Goal: Find specific page/section: Locate a particular part of the current website

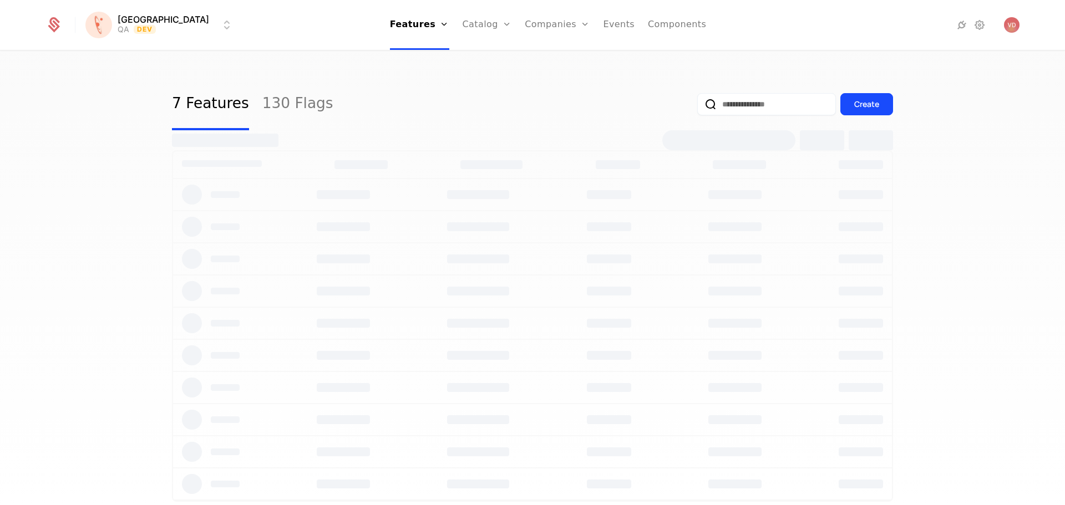
select select "***"
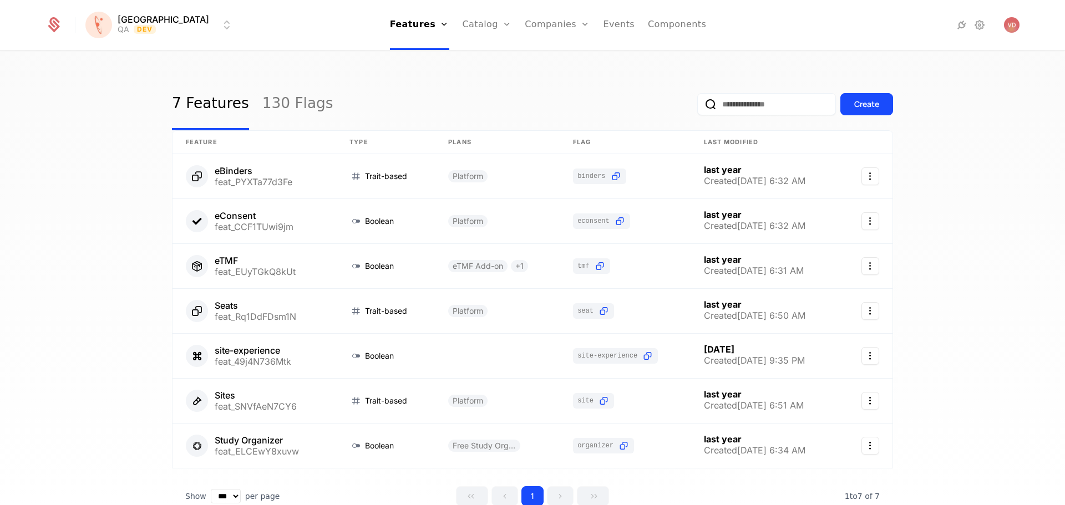
click at [157, 25] on html "[PERSON_NAME] QA Dev Features Features Flags Catalog Plans Add Ons Credits Conf…" at bounding box center [532, 252] width 1065 height 505
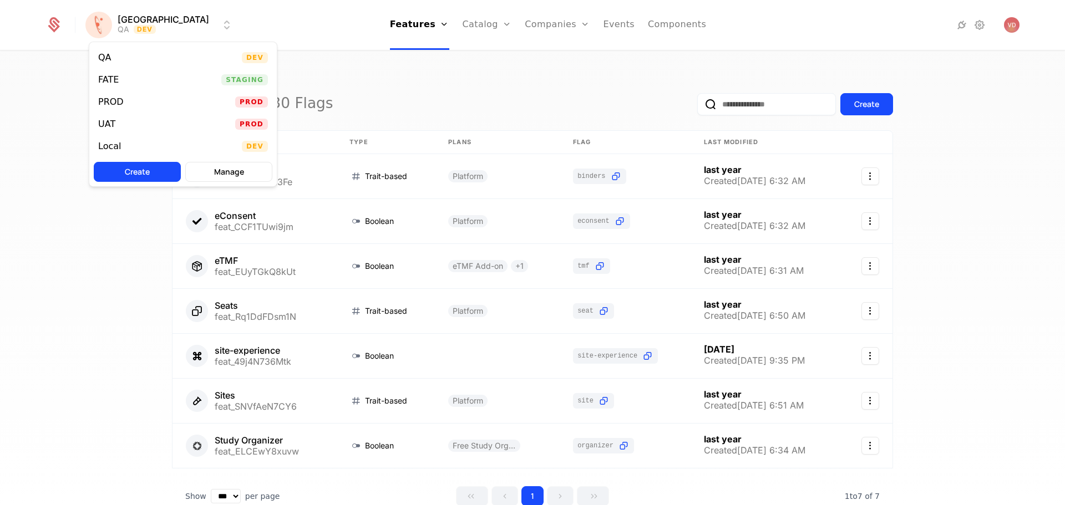
click at [158, 94] on div "PROD Prod" at bounding box center [182, 102] width 187 height 22
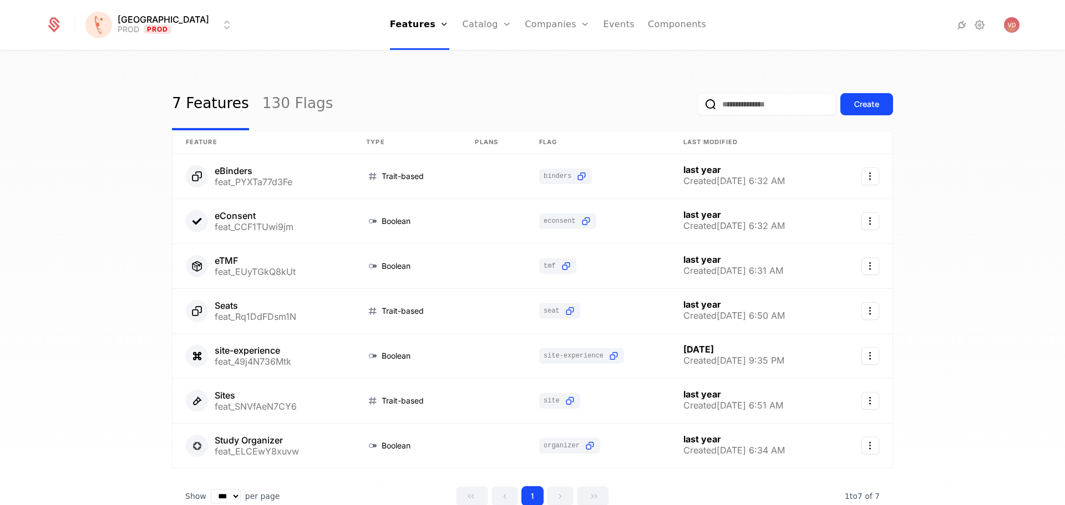
click at [538, 53] on link "Companies" at bounding box center [563, 54] width 51 height 9
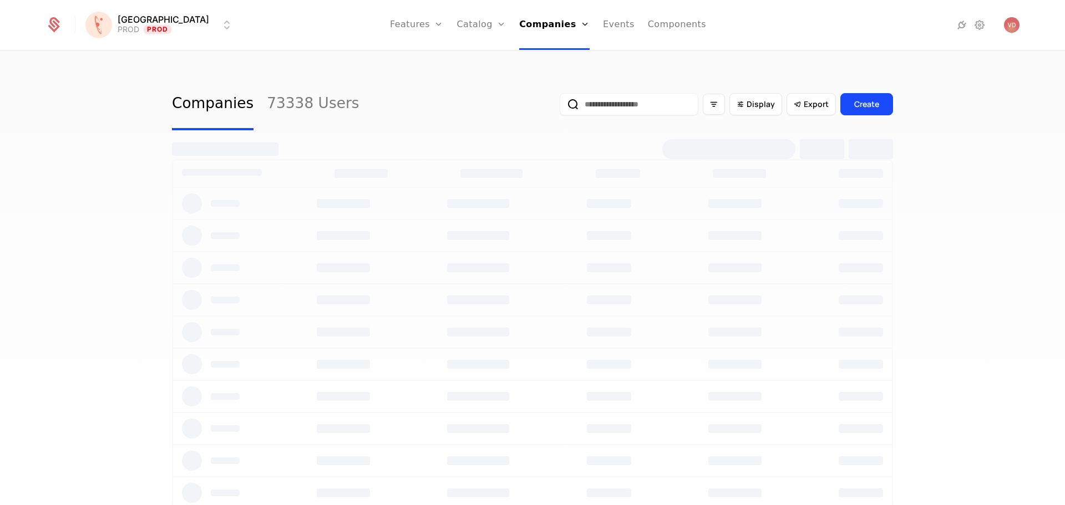
click at [625, 110] on input "email" at bounding box center [629, 104] width 139 height 22
type input "*****"
click at [560, 106] on button "submit" at bounding box center [560, 106] width 0 height 0
select select "***"
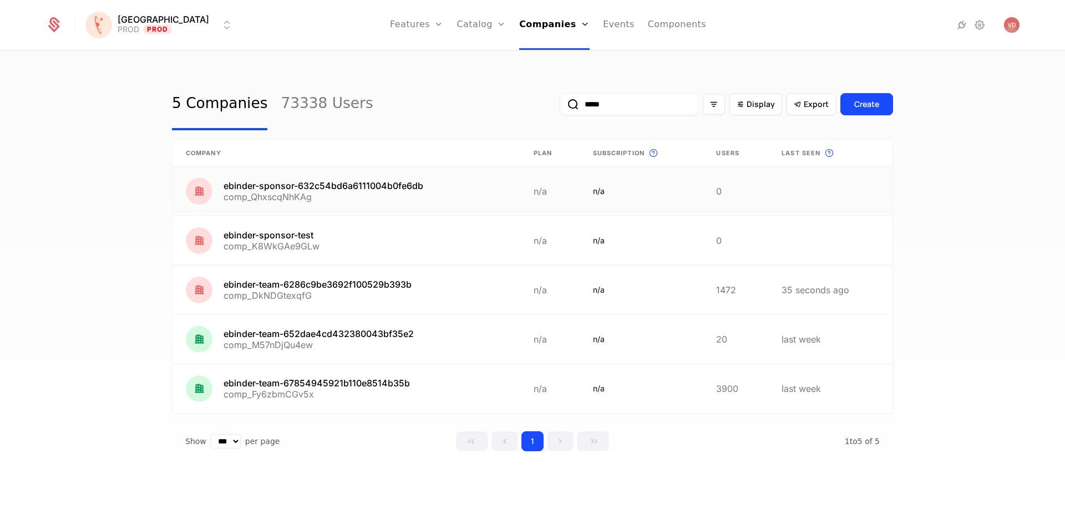
click at [412, 186] on link at bounding box center [347, 191] width 348 height 49
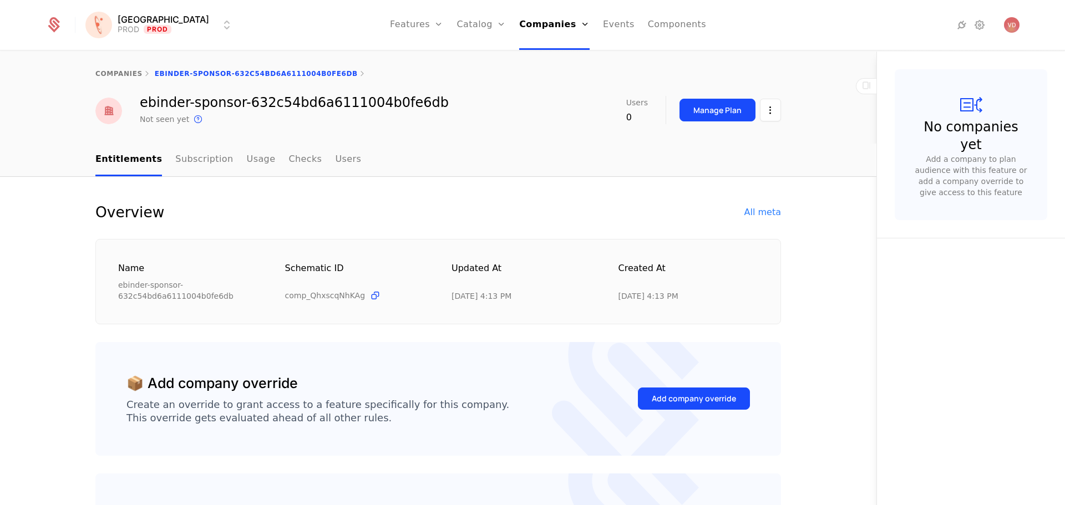
click at [247, 160] on link "Usage" at bounding box center [261, 160] width 29 height 33
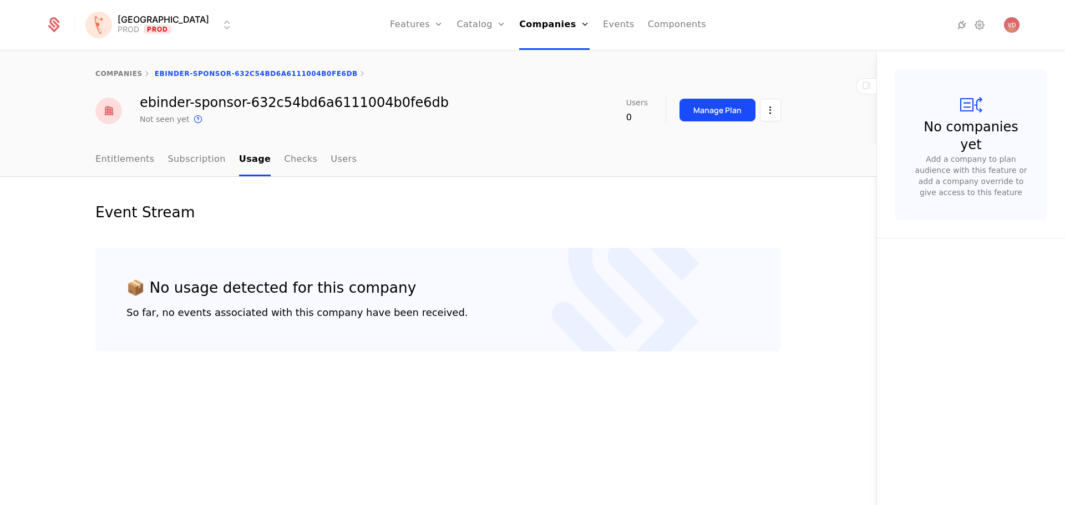
click at [284, 160] on link "Checks" at bounding box center [300, 160] width 33 height 33
click at [195, 160] on link "Subscription" at bounding box center [197, 160] width 58 height 33
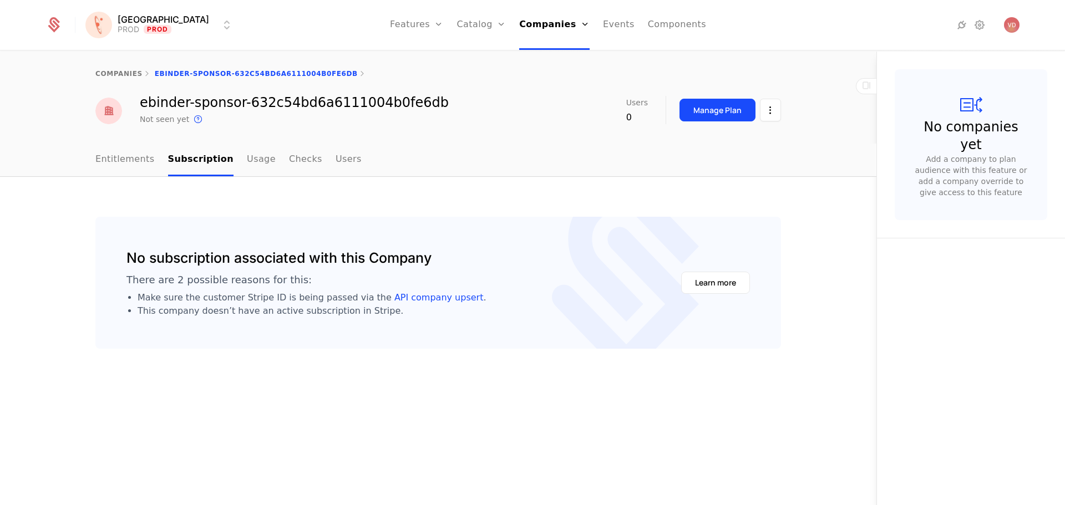
click at [336, 161] on link "Users" at bounding box center [349, 160] width 26 height 33
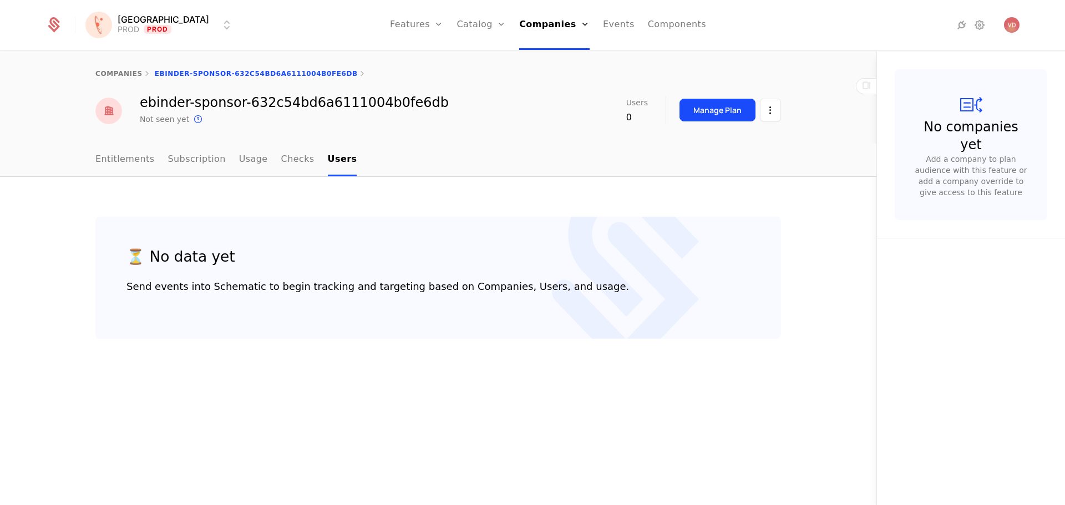
click at [136, 164] on link "Entitlements" at bounding box center [124, 160] width 59 height 33
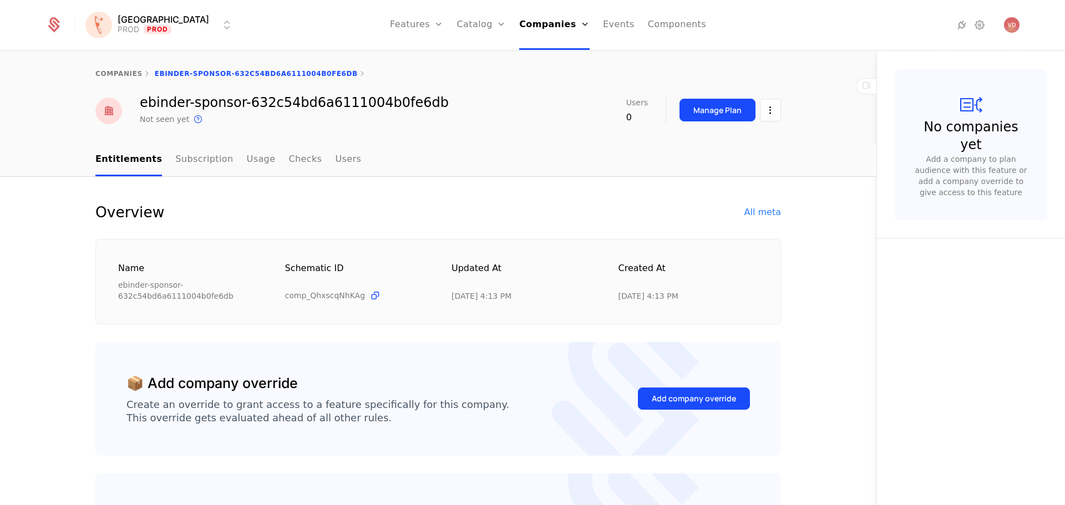
click at [109, 77] on link "companies" at bounding box center [118, 74] width 47 height 8
select select "***"
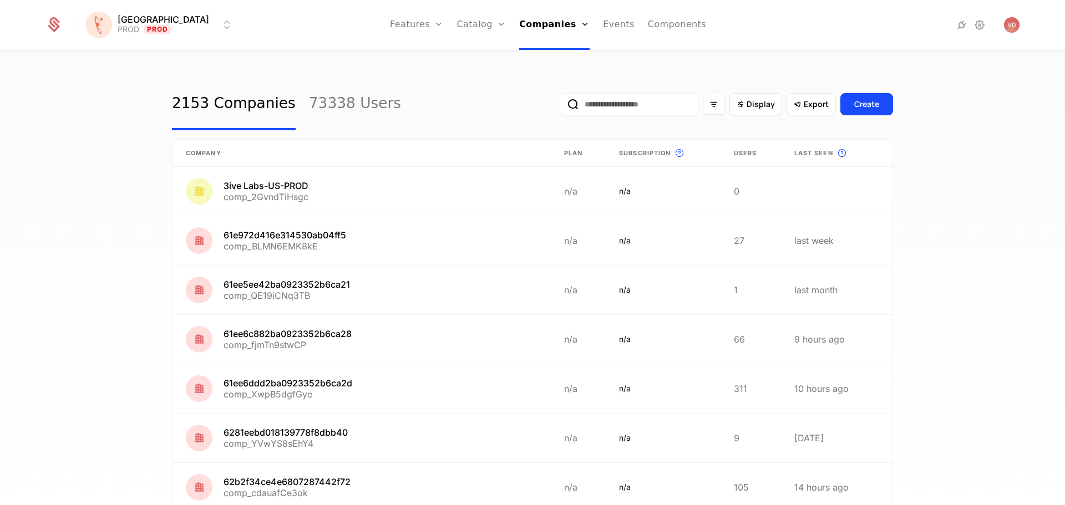
click at [652, 108] on input "email" at bounding box center [629, 104] width 139 height 22
paste input "**********"
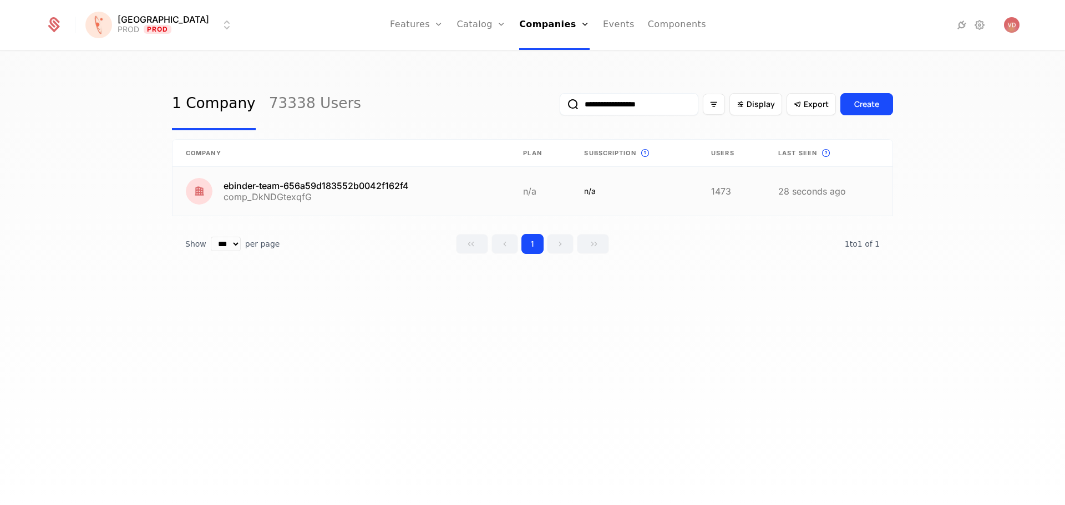
type input "**********"
click at [331, 188] on link at bounding box center [341, 191] width 337 height 49
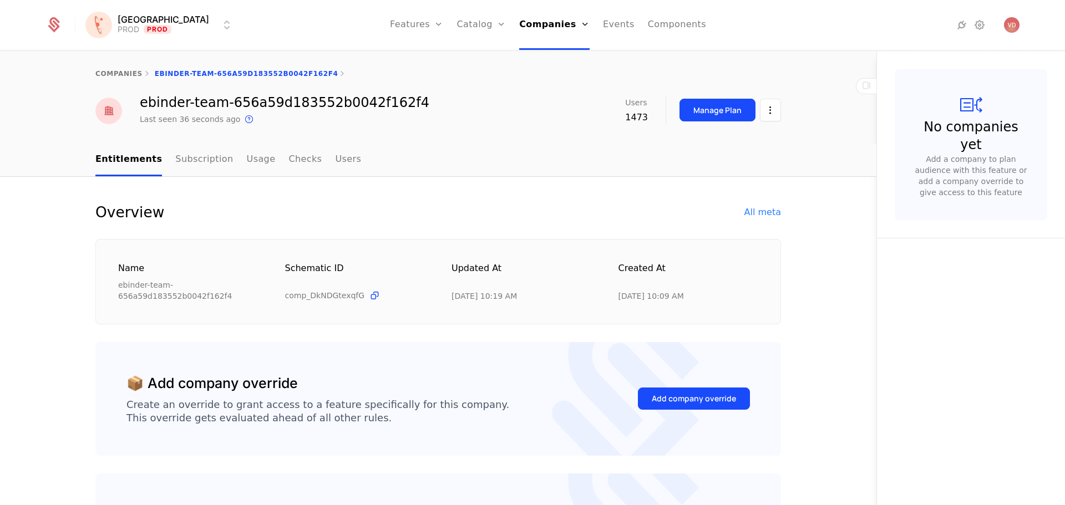
click at [200, 166] on link "Subscription" at bounding box center [204, 160] width 58 height 33
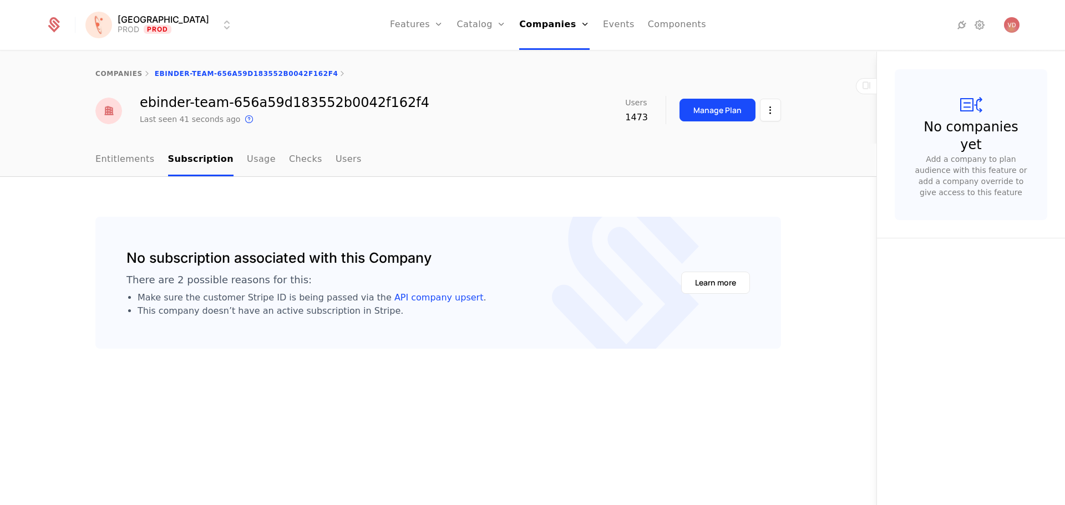
click at [247, 164] on link "Usage" at bounding box center [261, 160] width 29 height 33
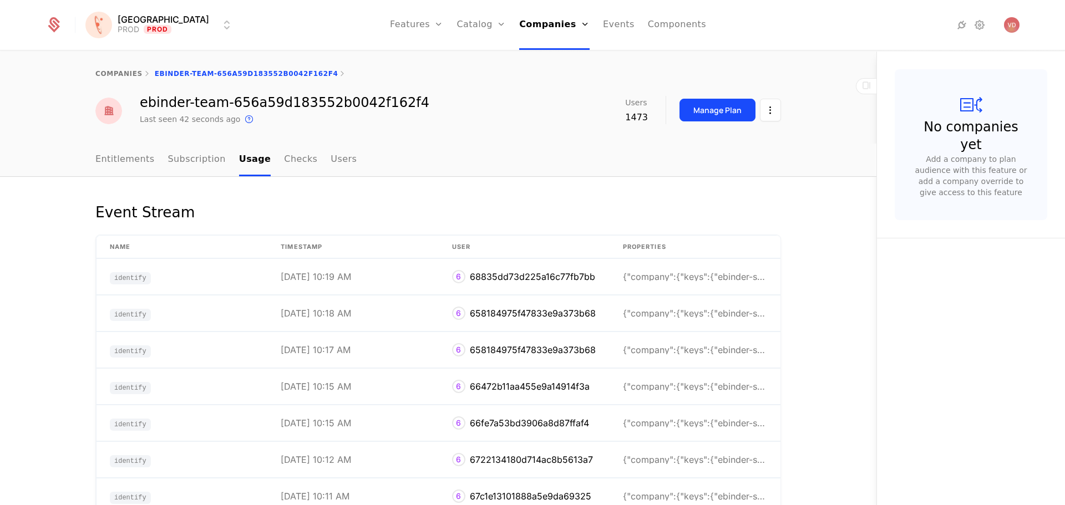
click at [284, 161] on link "Checks" at bounding box center [300, 160] width 33 height 33
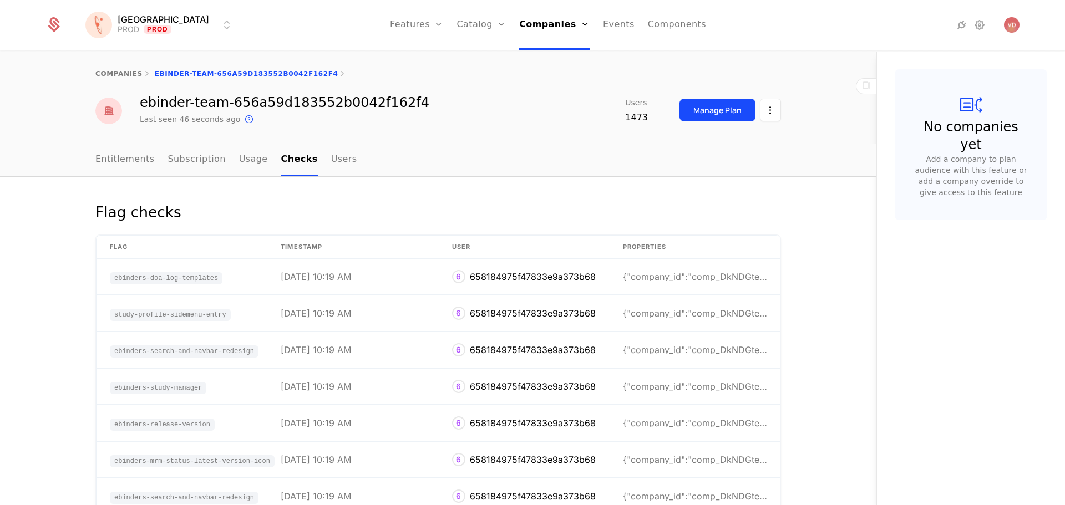
click at [140, 162] on link "Entitlements" at bounding box center [124, 160] width 59 height 33
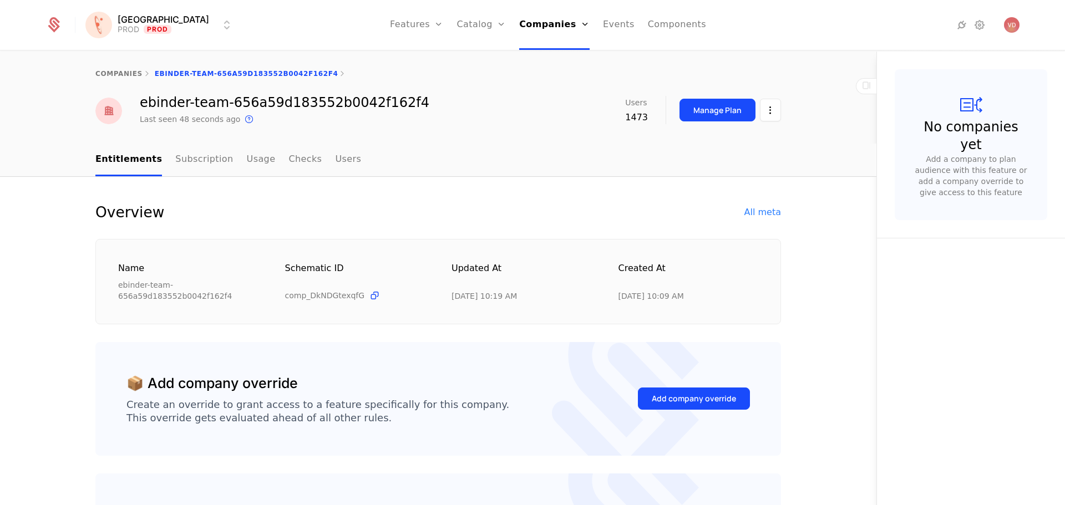
click at [763, 111] on html "[PERSON_NAME] PROD Prod Features Features Flags Catalog Plans Add Ons Credits C…" at bounding box center [532, 252] width 1065 height 505
click at [749, 141] on div "Edit company" at bounding box center [724, 143] width 91 height 16
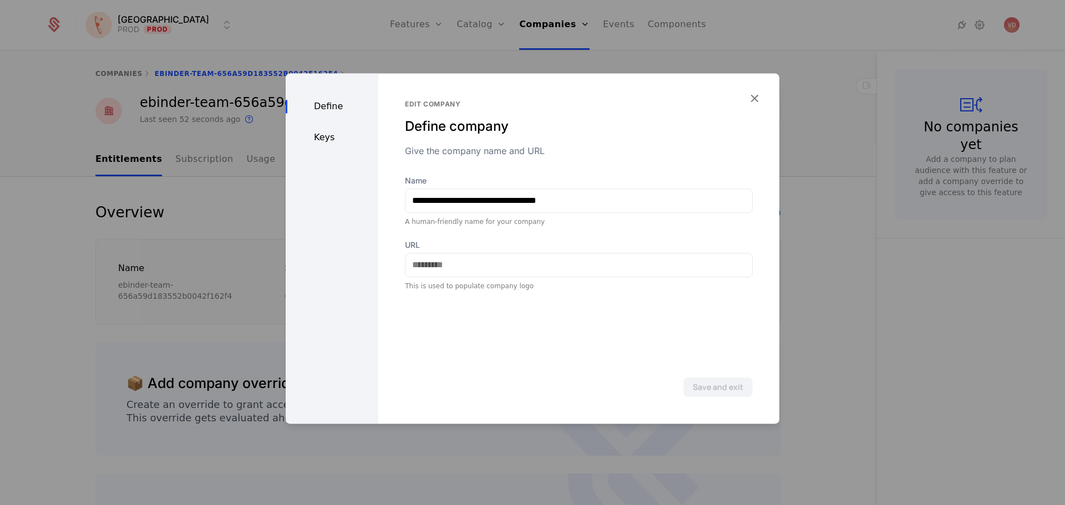
click at [311, 143] on div "Keys" at bounding box center [332, 137] width 93 height 13
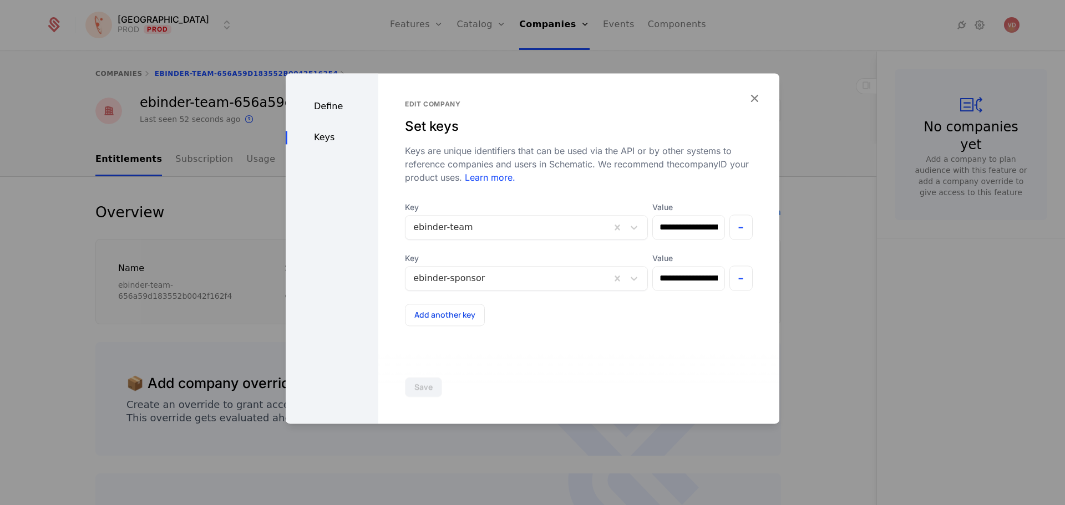
click at [757, 98] on icon "button" at bounding box center [754, 98] width 14 height 14
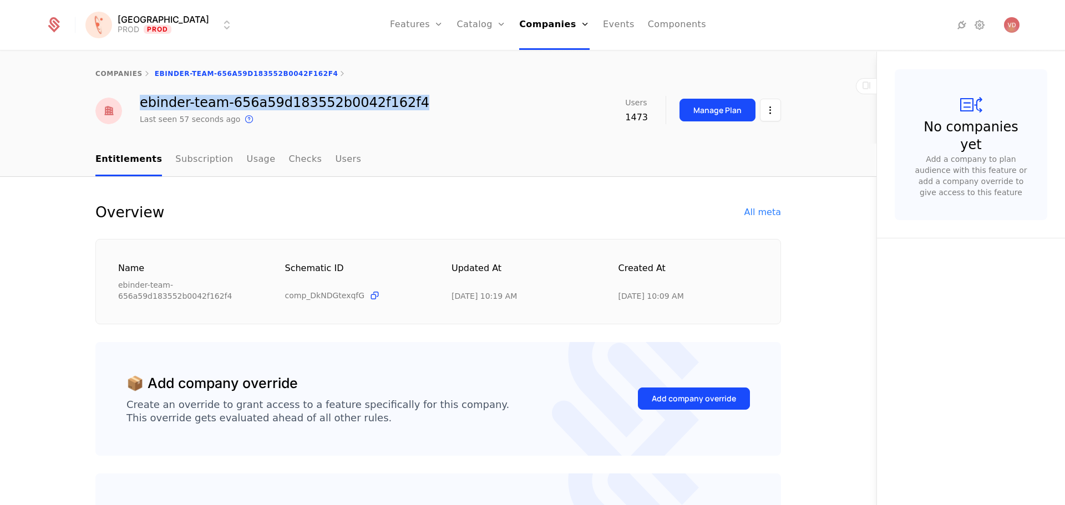
drag, startPoint x: 396, startPoint y: 107, endPoint x: 138, endPoint y: 107, distance: 257.9
click at [138, 107] on div "ebinder-team-656a59d183552b0042f162f4 Last seen 57 seconds ago This is the date…" at bounding box center [438, 111] width 686 height 30
copy div "ebinder-team-656a59d183552b0042f162f4"
